Goal: Information Seeking & Learning: Find specific page/section

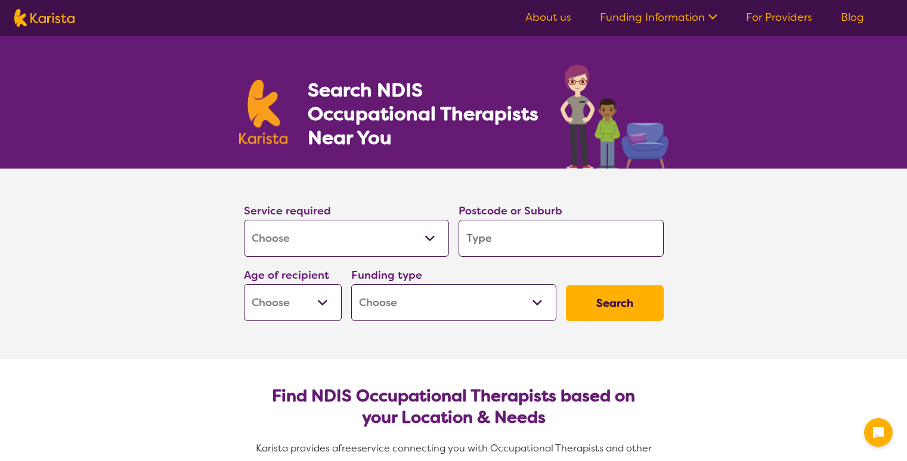
select select "[MEDICAL_DATA]"
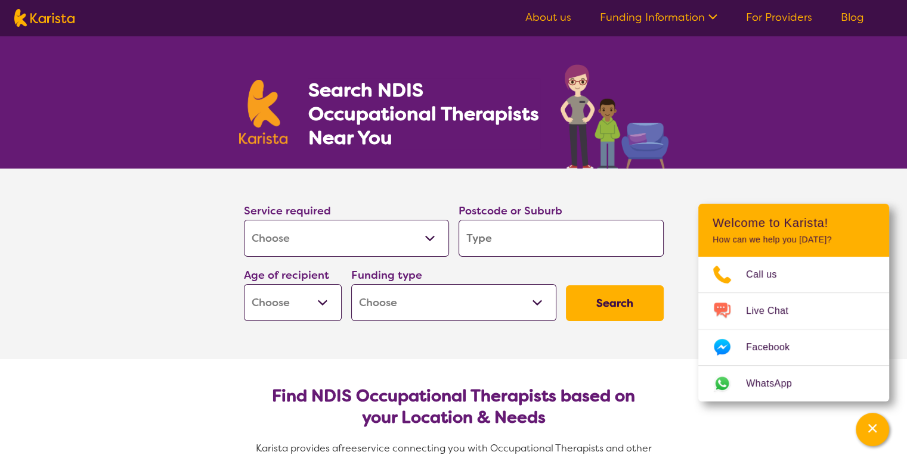
click at [531, 298] on select "Home Care Package (HCP) National Disability Insurance Scheme (NDIS) I don't know" at bounding box center [453, 302] width 205 height 37
select select "NDIS"
click at [351, 284] on select "Home Care Package (HCP) National Disability Insurance Scheme (NDIS) I don't know" at bounding box center [453, 302] width 205 height 37
select select "NDIS"
click at [329, 303] on select "Early Childhood - 0 to 9 Child - 10 to 11 Adolescent - 12 to 17 Adult - 18 to 6…" at bounding box center [293, 302] width 98 height 37
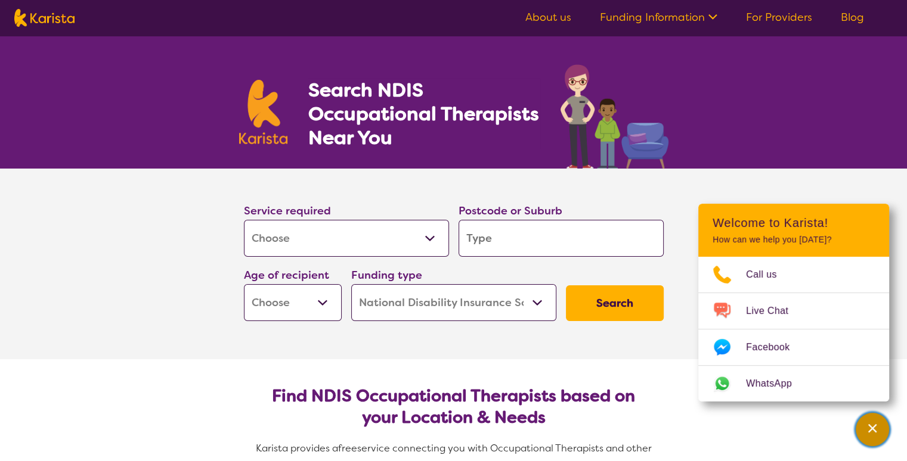
click at [876, 427] on icon "Channel Menu" at bounding box center [872, 429] width 12 height 12
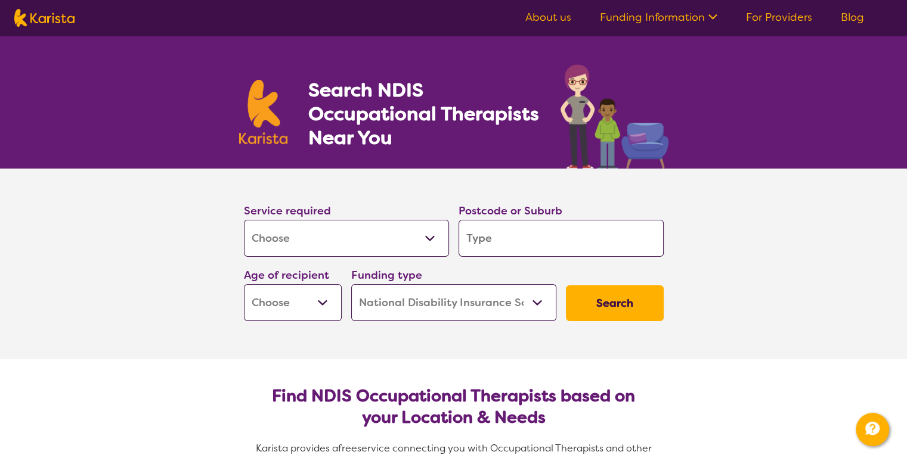
click at [517, 237] on input "search" at bounding box center [560, 238] width 205 height 37
type input "2"
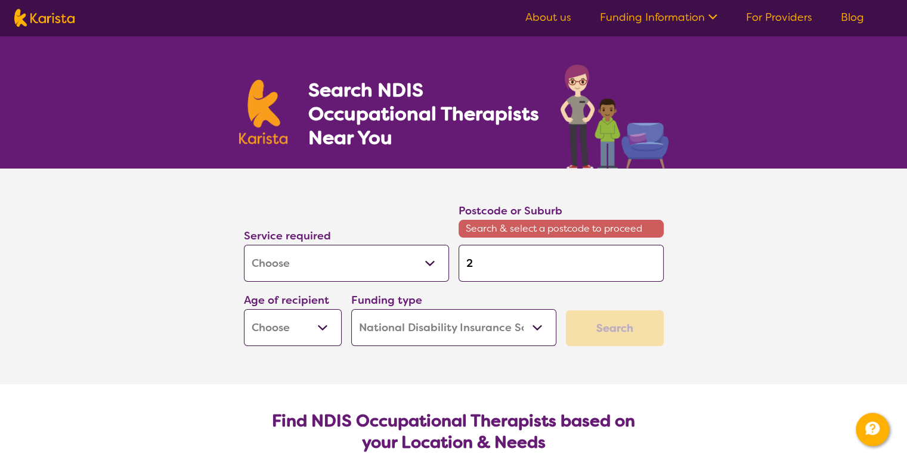
type input "28"
type input "280"
type input "2800"
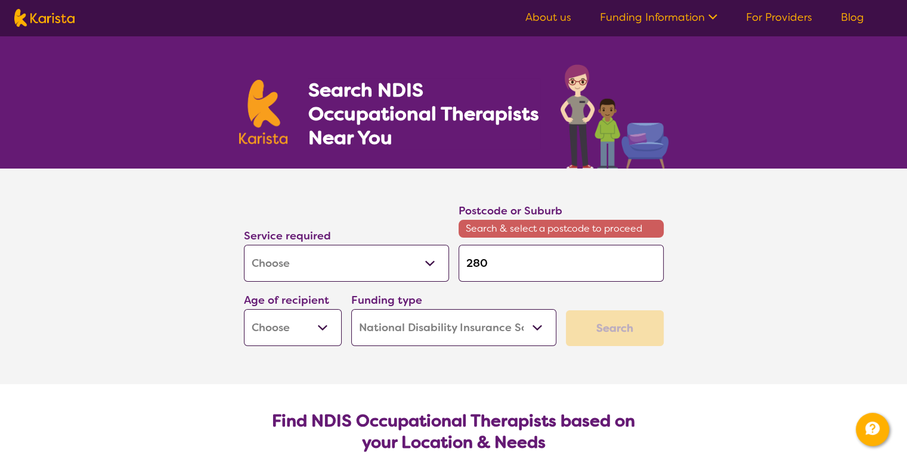
type input "2800"
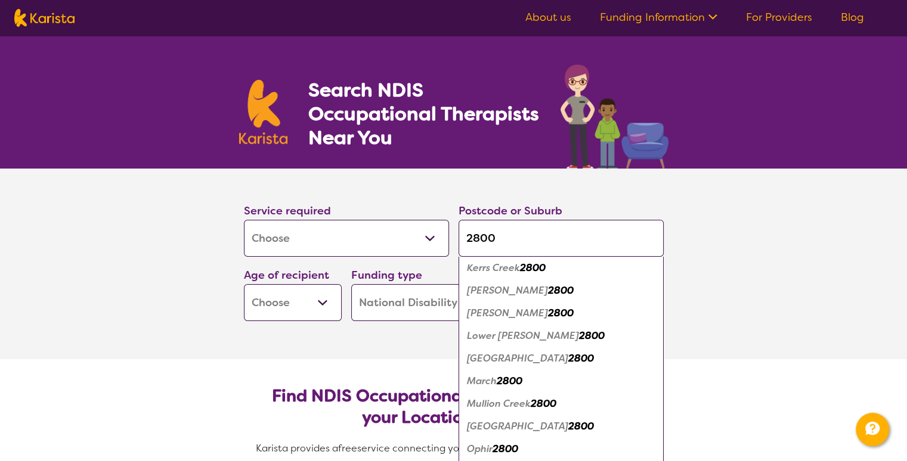
scroll to position [358, 0]
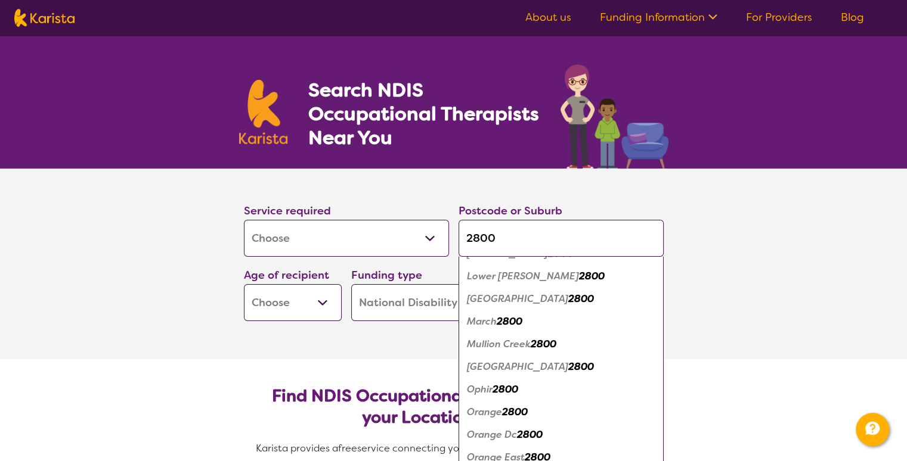
type input "2800"
click at [508, 409] on em "2800" at bounding box center [515, 412] width 26 height 13
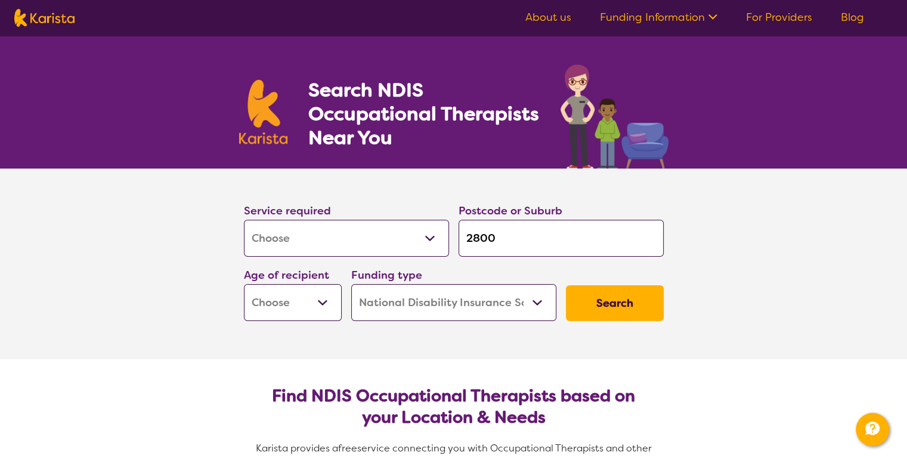
click at [327, 301] on select "Early Childhood - 0 to 9 Child - 10 to 11 Adolescent - 12 to 17 Adult - 18 to 6…" at bounding box center [293, 302] width 98 height 37
select select "AD"
click at [244, 284] on select "Early Childhood - 0 to 9 Child - 10 to 11 Adolescent - 12 to 17 Adult - 18 to 6…" at bounding box center [293, 302] width 98 height 37
select select "AD"
click at [593, 313] on button "Search" at bounding box center [615, 304] width 98 height 36
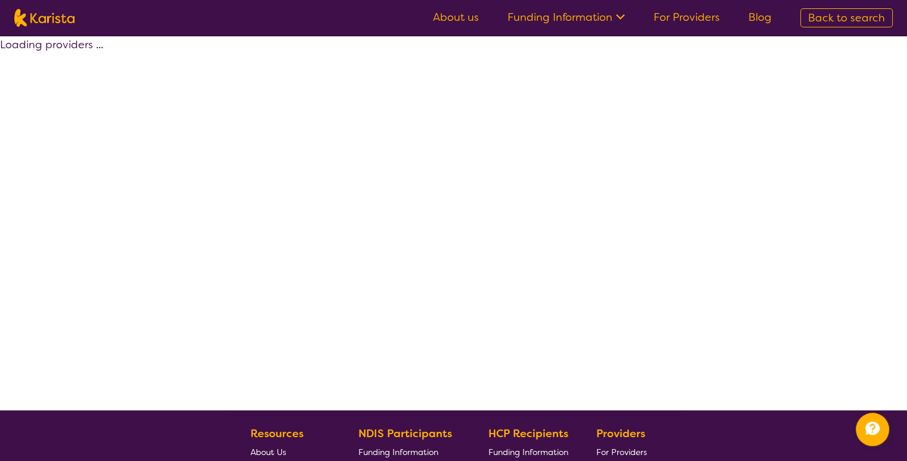
select select "by_score"
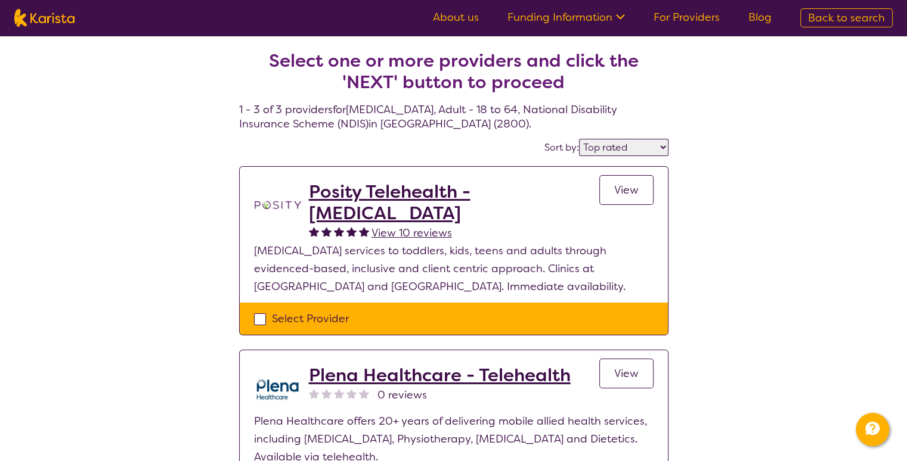
select select "[MEDICAL_DATA]"
select select "AD"
select select "NDIS"
select select "[MEDICAL_DATA]"
select select "AD"
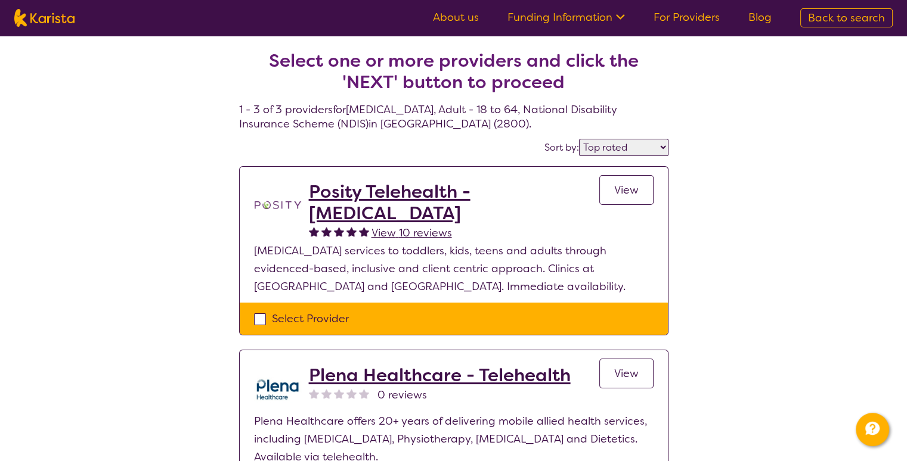
select select "NDIS"
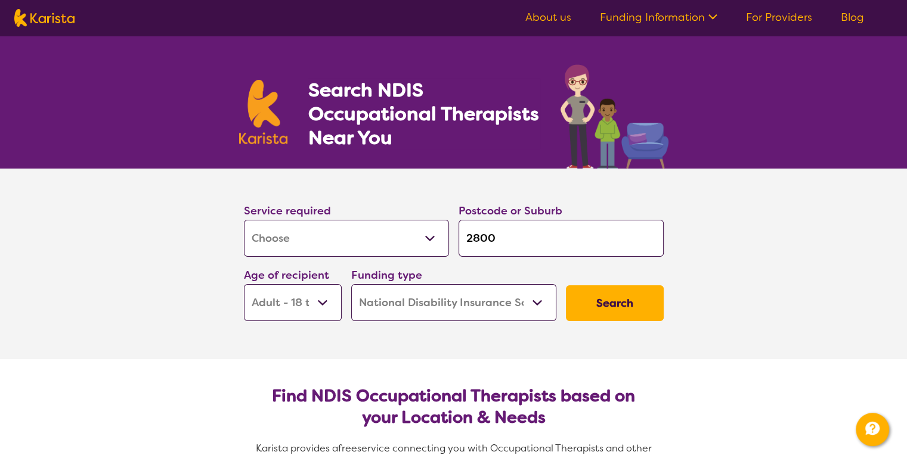
click at [324, 306] on select "Early Childhood - 0 to 9 Child - 10 to 11 Adolescent - 12 to 17 Adult - 18 to 6…" at bounding box center [293, 302] width 98 height 37
select select "CH"
click at [244, 284] on select "Early Childhood - 0 to 9 Child - 10 to 11 Adolescent - 12 to 17 Adult - 18 to 6…" at bounding box center [293, 302] width 98 height 37
select select "CH"
click at [306, 308] on select "Early Childhood - 0 to 9 Child - 10 to 11 Adolescent - 12 to 17 Adult - 18 to 6…" at bounding box center [293, 302] width 98 height 37
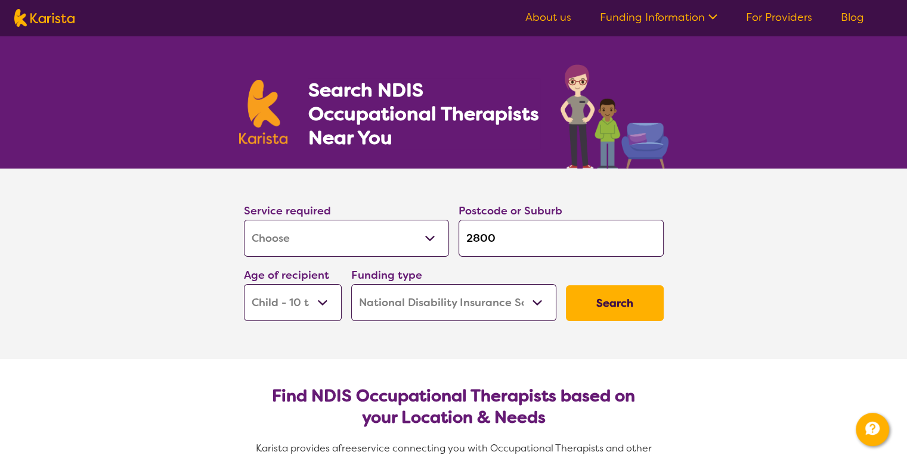
select select "AS"
click at [244, 284] on select "Early Childhood - 0 to 9 Child - 10 to 11 Adolescent - 12 to 17 Adult - 18 to 6…" at bounding box center [293, 302] width 98 height 37
select select "AS"
click at [580, 308] on button "Search" at bounding box center [615, 304] width 98 height 36
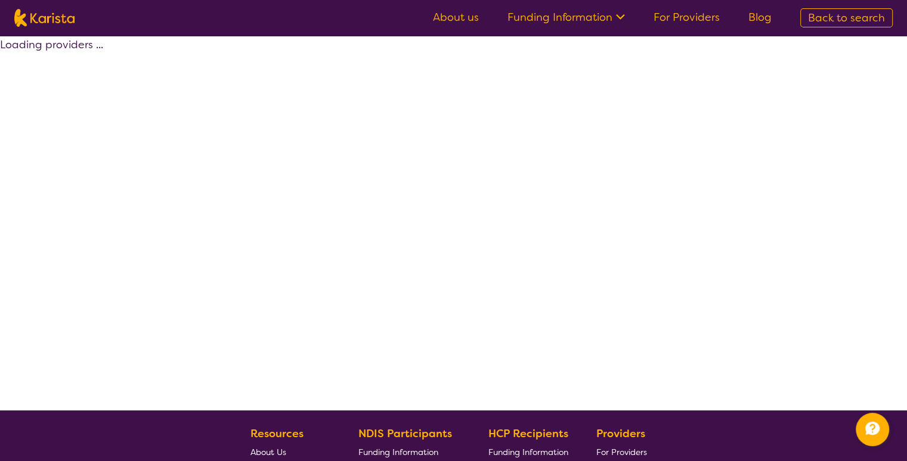
select select "by_score"
